Goal: Information Seeking & Learning: Check status

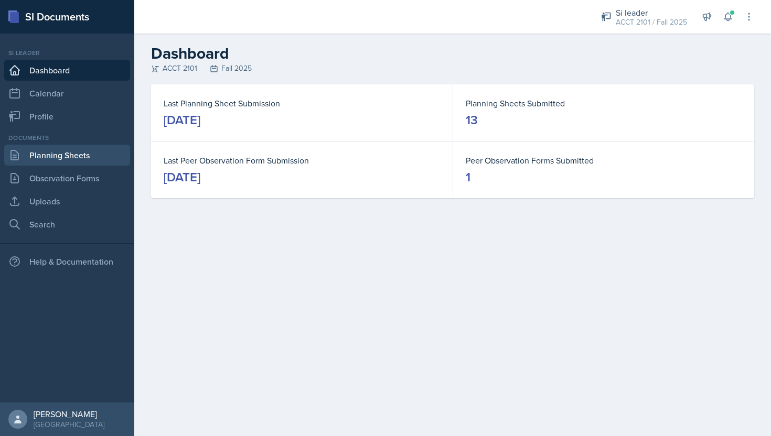
click at [87, 163] on link "Planning Sheets" at bounding box center [67, 155] width 126 height 21
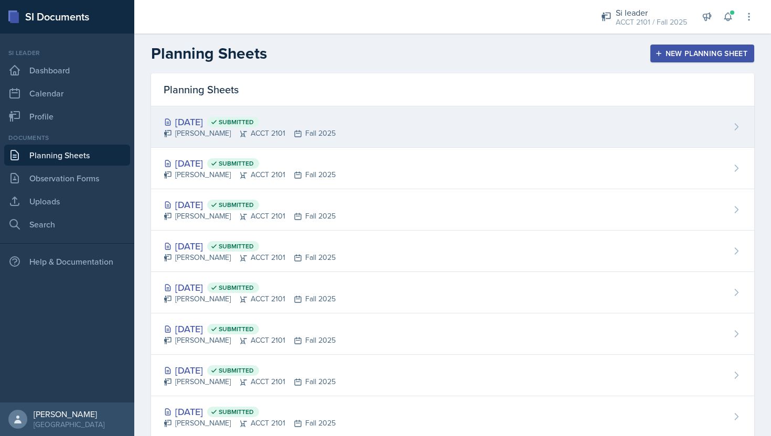
click at [405, 132] on div "[DATE] Submitted [PERSON_NAME] ACCT 2101 Fall 2025" at bounding box center [452, 126] width 603 height 41
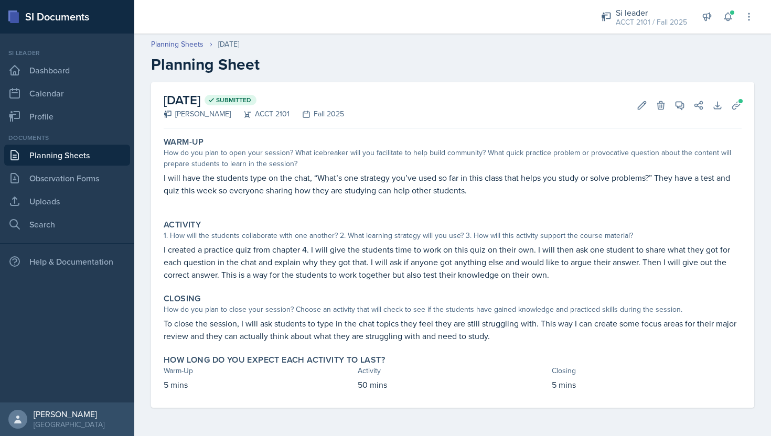
click at [90, 152] on link "Planning Sheets" at bounding box center [67, 155] width 126 height 21
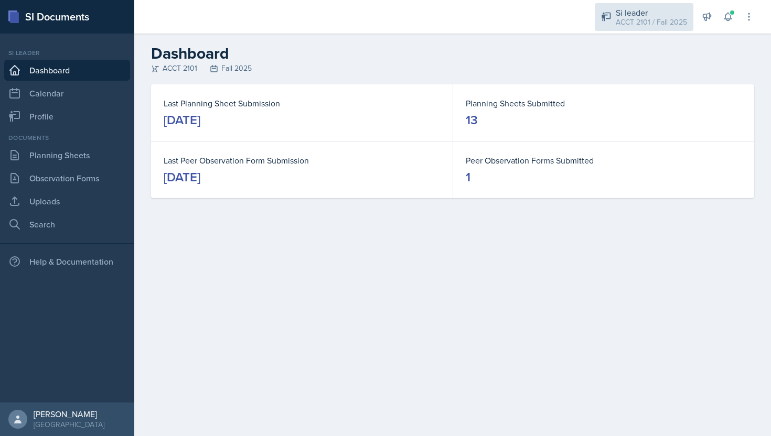
click at [691, 20] on div "Si leader ACCT 2101 / Fall 2025" at bounding box center [644, 17] width 99 height 28
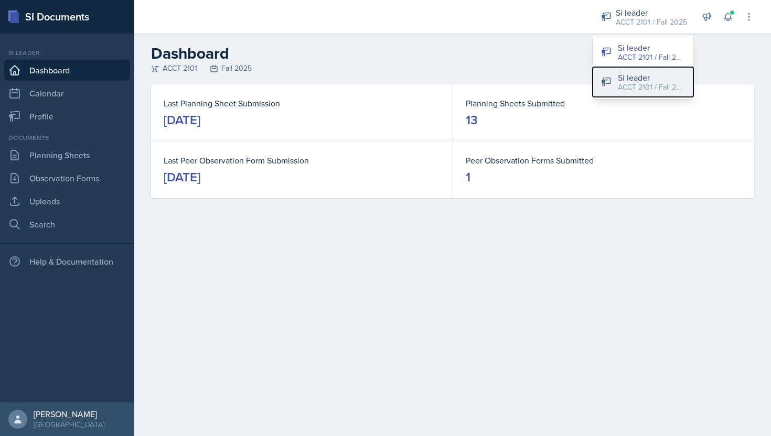
click at [676, 80] on div "Si leader" at bounding box center [651, 77] width 67 height 13
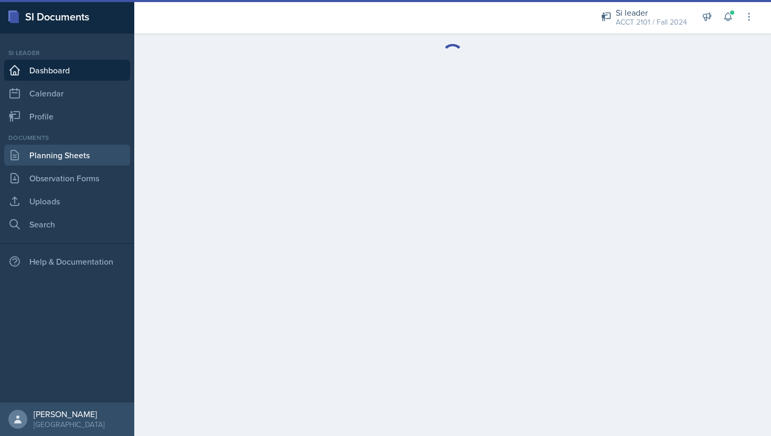
click at [92, 158] on link "Planning Sheets" at bounding box center [67, 155] width 126 height 21
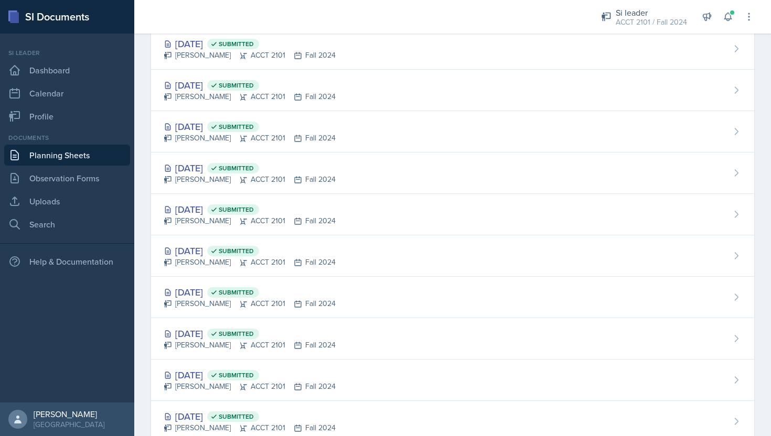
scroll to position [606, 0]
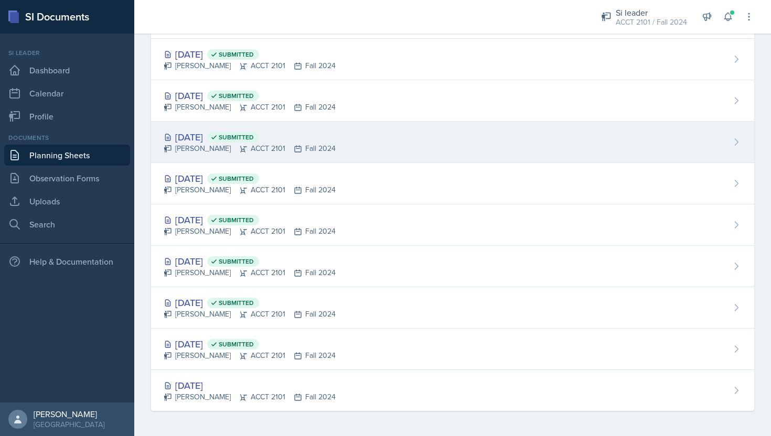
click at [305, 136] on div "[DATE] Submitted" at bounding box center [250, 137] width 172 height 14
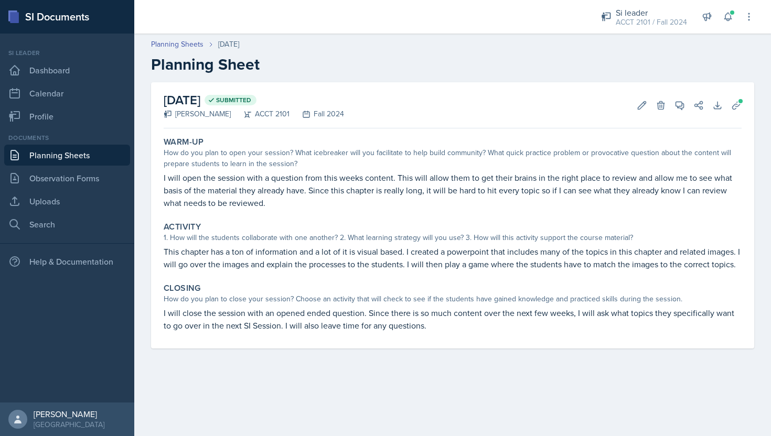
click at [95, 153] on link "Planning Sheets" at bounding box center [67, 155] width 126 height 21
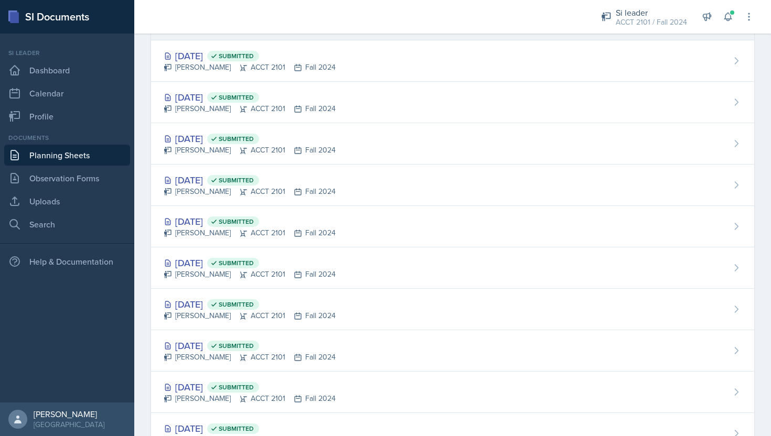
scroll to position [321, 0]
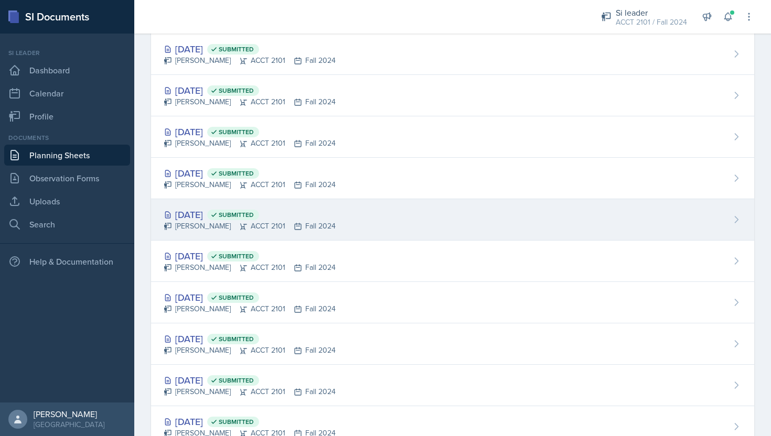
click at [222, 221] on div "[PERSON_NAME] ACCT 2101 Fall 2024" at bounding box center [250, 226] width 172 height 11
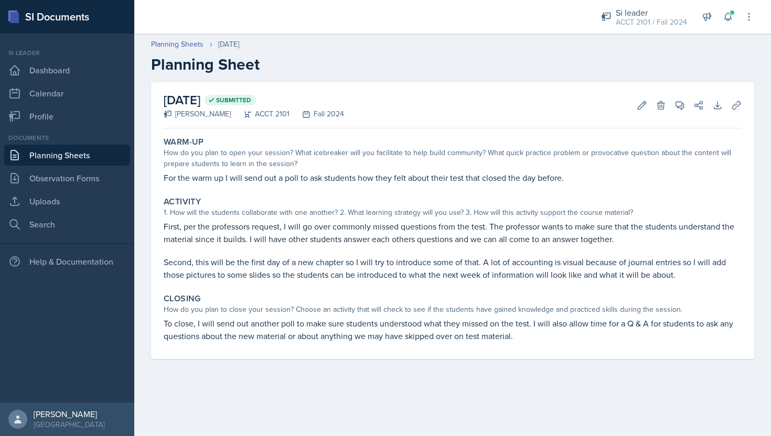
click at [102, 155] on link "Planning Sheets" at bounding box center [67, 155] width 126 height 21
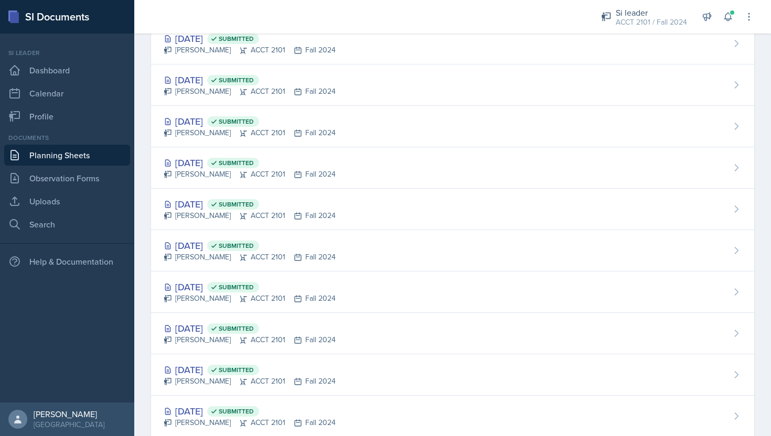
scroll to position [334, 0]
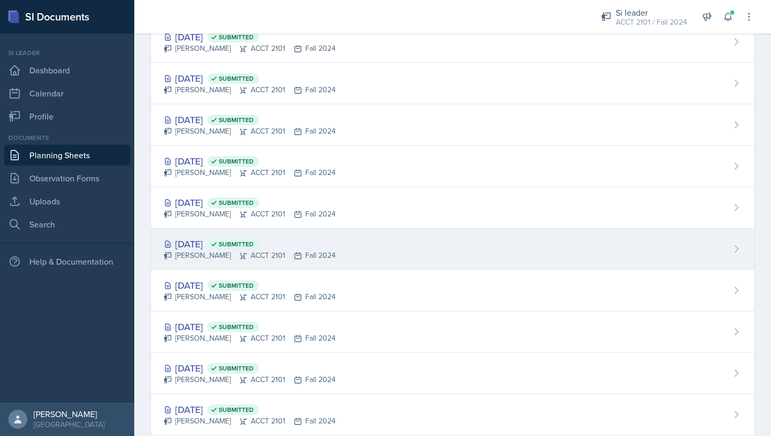
click at [254, 244] on span "Submitted" at bounding box center [236, 244] width 35 height 8
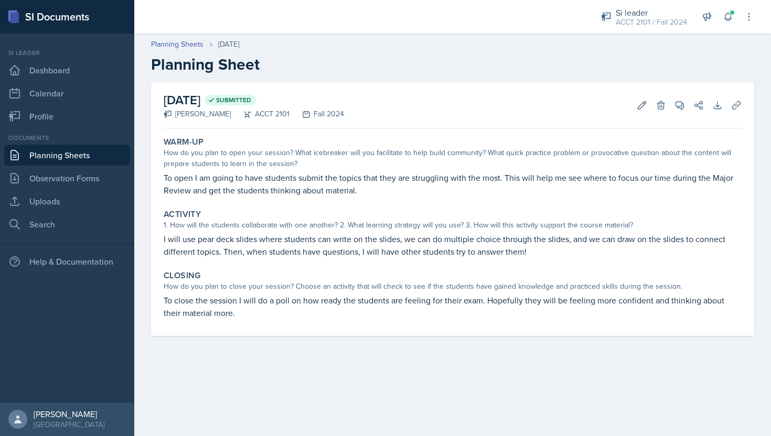
click at [84, 158] on link "Planning Sheets" at bounding box center [67, 155] width 126 height 21
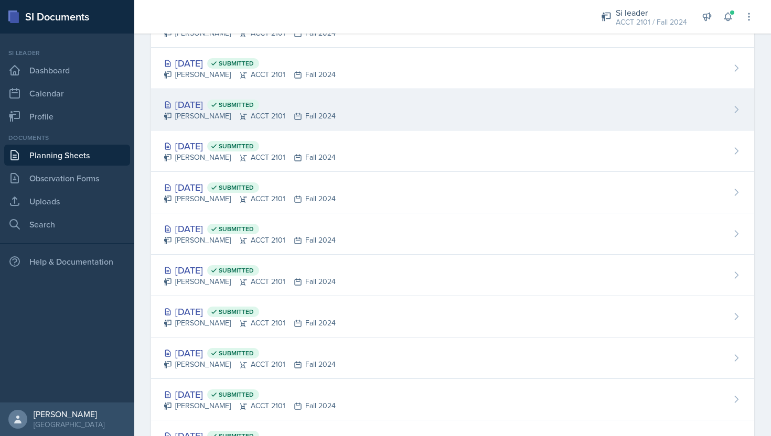
scroll to position [144, 0]
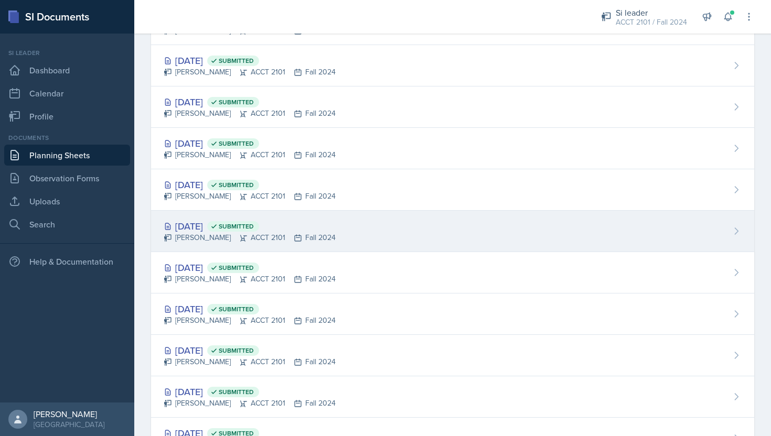
click at [207, 238] on div "[PERSON_NAME] ACCT 2101 Fall 2024" at bounding box center [250, 237] width 172 height 11
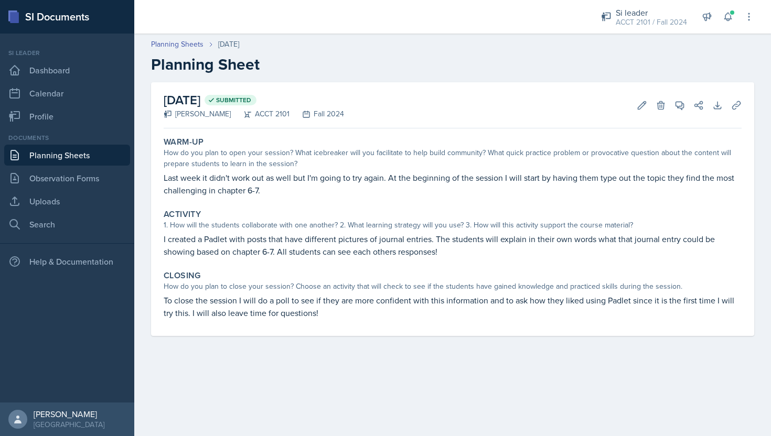
click at [62, 156] on link "Planning Sheets" at bounding box center [67, 155] width 126 height 21
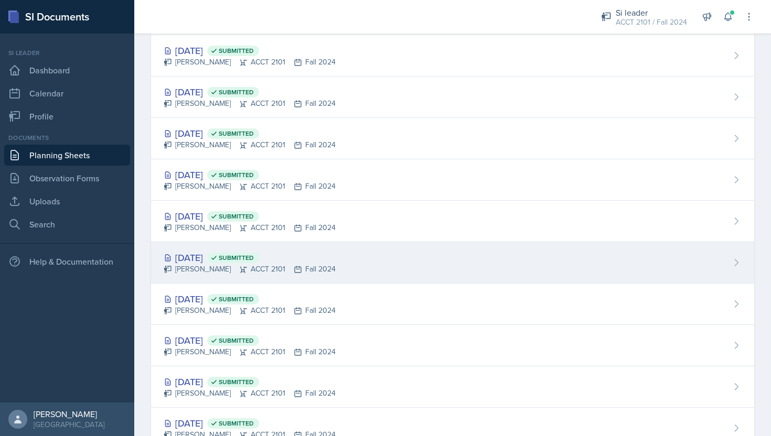
scroll to position [155, 0]
click at [233, 274] on div "Oct 12th, 2024 Submitted Landrea Bishop ACCT 2101 Fall 2024" at bounding box center [452, 262] width 603 height 41
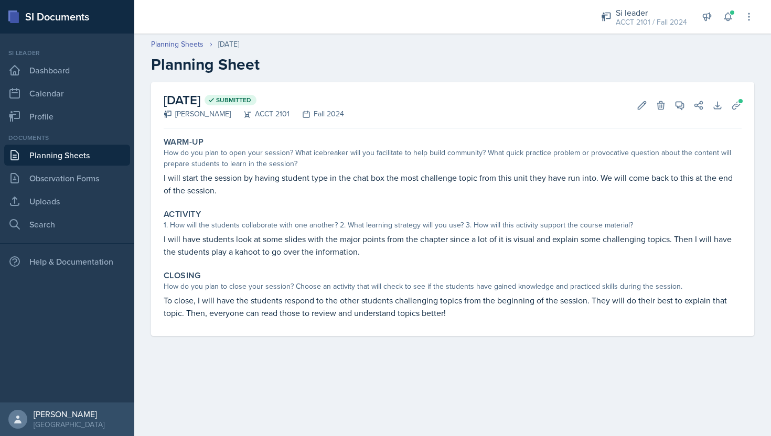
click at [100, 156] on link "Planning Sheets" at bounding box center [67, 155] width 126 height 21
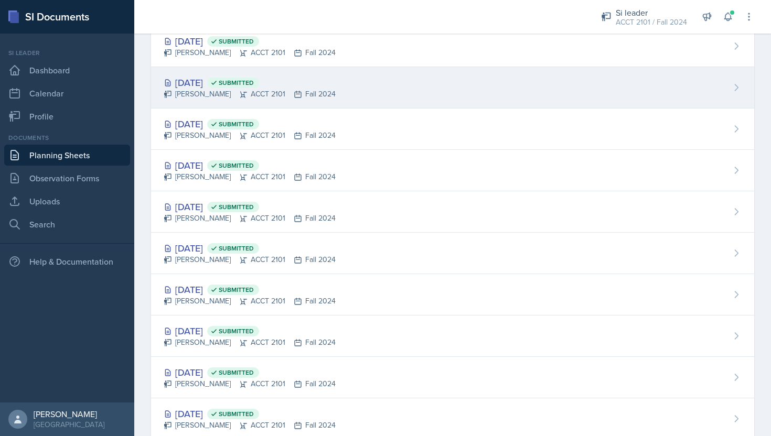
scroll to position [130, 0]
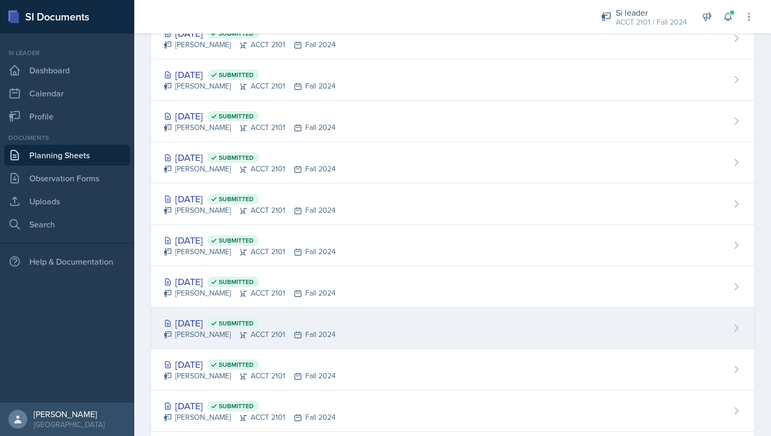
click at [278, 338] on div "Landrea Bishop ACCT 2101 Fall 2024" at bounding box center [250, 334] width 172 height 11
